Goal: Information Seeking & Learning: Learn about a topic

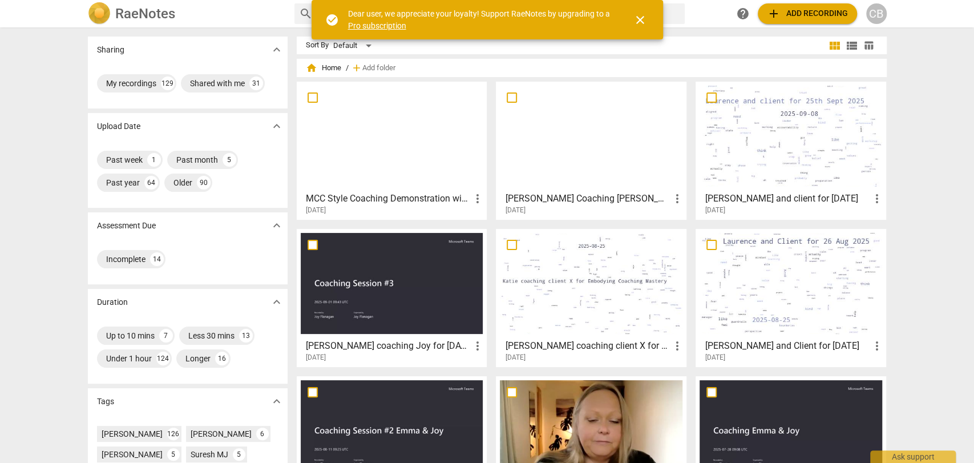
click at [385, 124] on div at bounding box center [392, 136] width 183 height 101
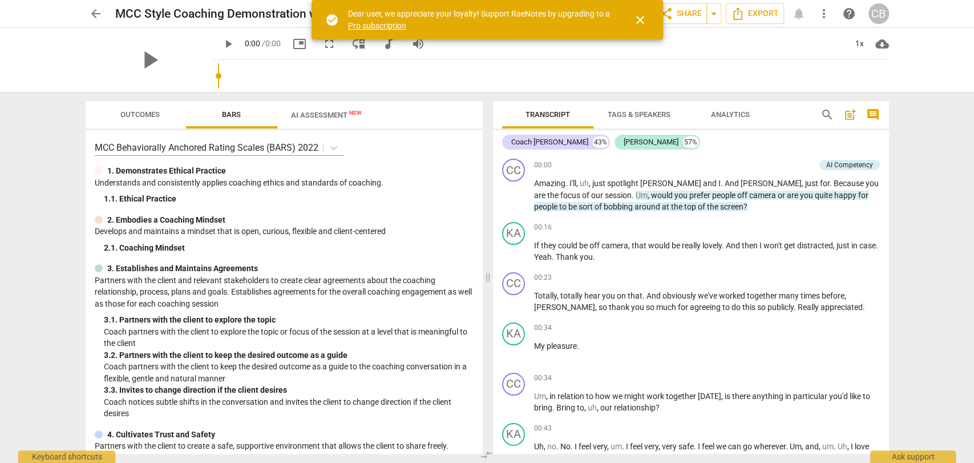
click at [643, 19] on span "close" at bounding box center [640, 20] width 14 height 14
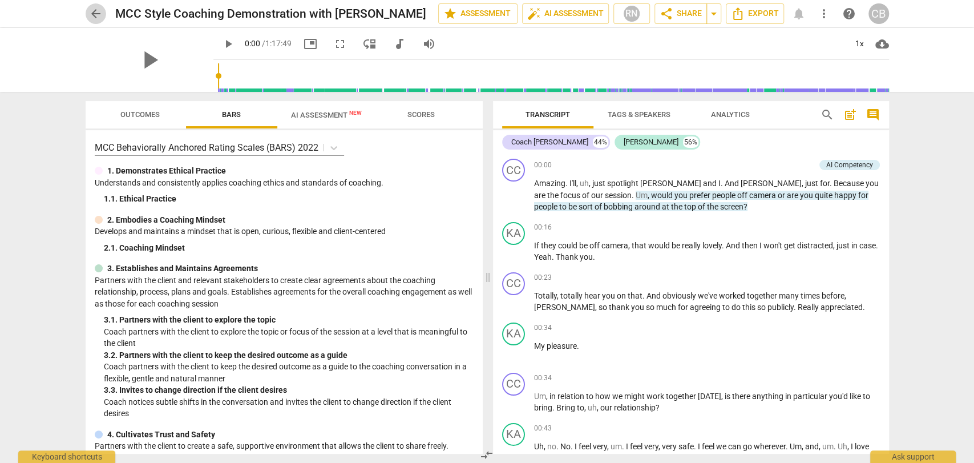
click at [96, 16] on span "arrow_back" at bounding box center [96, 14] width 14 height 14
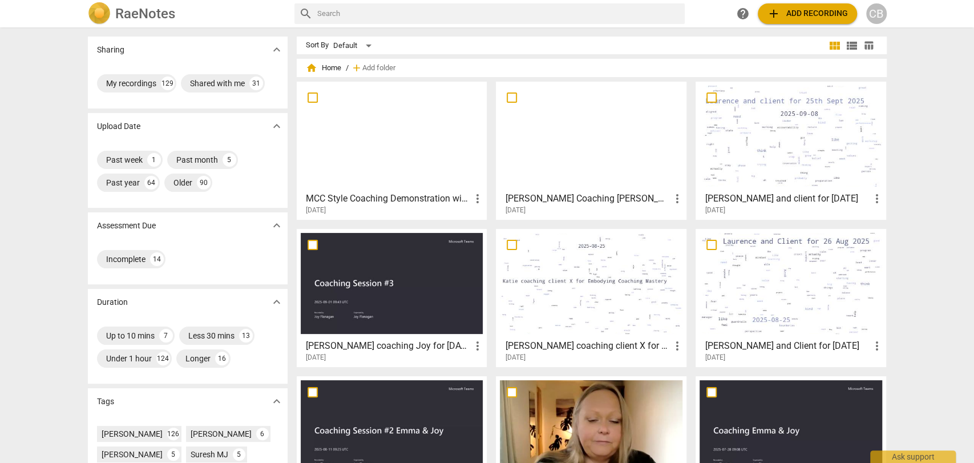
click at [577, 405] on div at bounding box center [591, 430] width 183 height 101
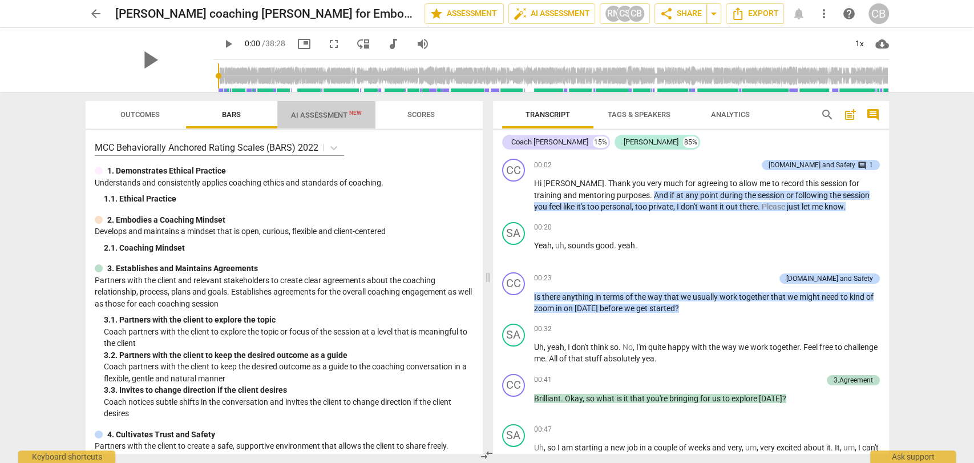
click at [311, 120] on span "AI Assessment New" at bounding box center [326, 114] width 98 height 17
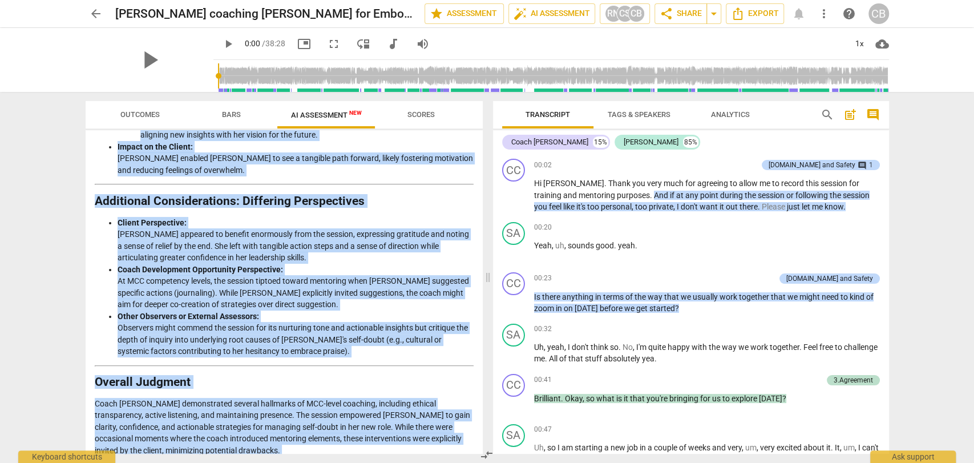
scroll to position [1676, 0]
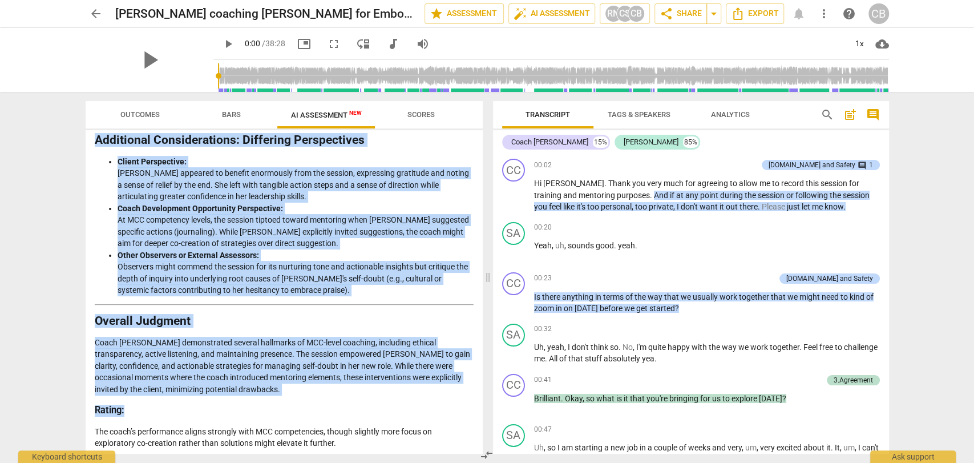
drag, startPoint x: 97, startPoint y: 165, endPoint x: 475, endPoint y: 444, distance: 470.0
click at [475, 444] on div "Disclaimer: AI can make mistakes. Consult a qualified mentor coach before actin…" at bounding box center [284, 291] width 397 height 323
copy div "Loremips Dolorsit am con Adipisci Elitsed Doei temporin utlaboree Dolor Magnaal…"
click at [94, 15] on span "arrow_back" at bounding box center [96, 14] width 14 height 14
